Goal: Information Seeking & Learning: Learn about a topic

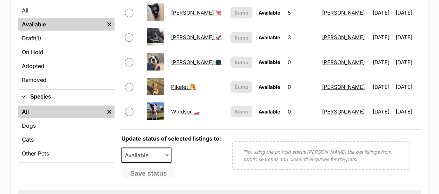
scroll to position [182, 0]
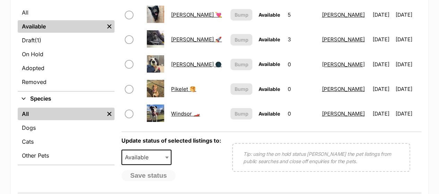
click at [178, 113] on link "Windsor 🏎️" at bounding box center [185, 113] width 29 height 7
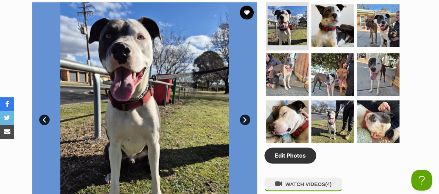
scroll to position [371, 0]
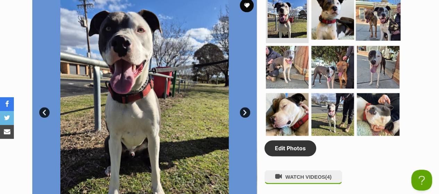
click at [376, 19] on img at bounding box center [378, 17] width 45 height 45
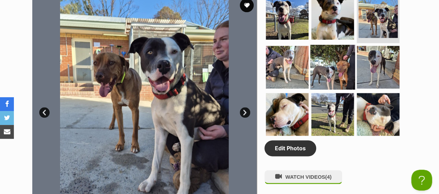
click at [326, 69] on img at bounding box center [332, 67] width 45 height 45
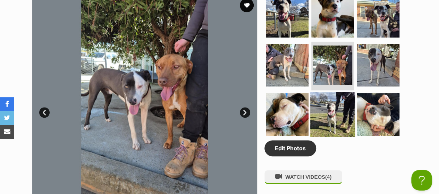
click at [343, 118] on img at bounding box center [332, 114] width 45 height 45
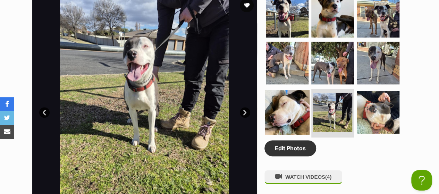
click at [275, 106] on img at bounding box center [287, 112] width 45 height 45
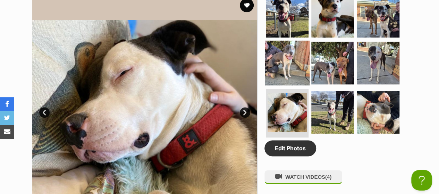
click at [295, 66] on img at bounding box center [287, 63] width 45 height 45
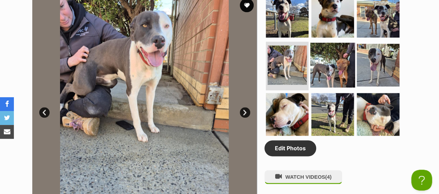
click at [330, 69] on img at bounding box center [332, 65] width 45 height 45
